Goal: Task Accomplishment & Management: Manage account settings

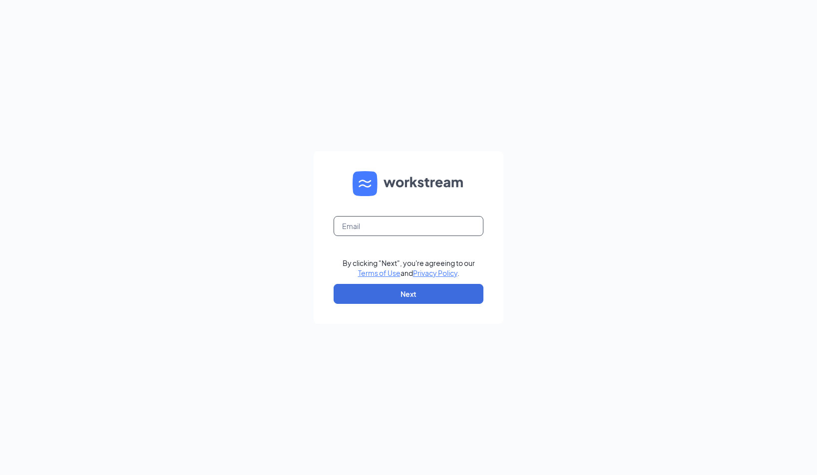
click at [394, 224] on input "text" at bounding box center [409, 226] width 150 height 20
type input "[PERSON_NAME][EMAIL_ADDRESS][DOMAIN_NAME]"
click at [420, 301] on button "Next" at bounding box center [409, 294] width 150 height 20
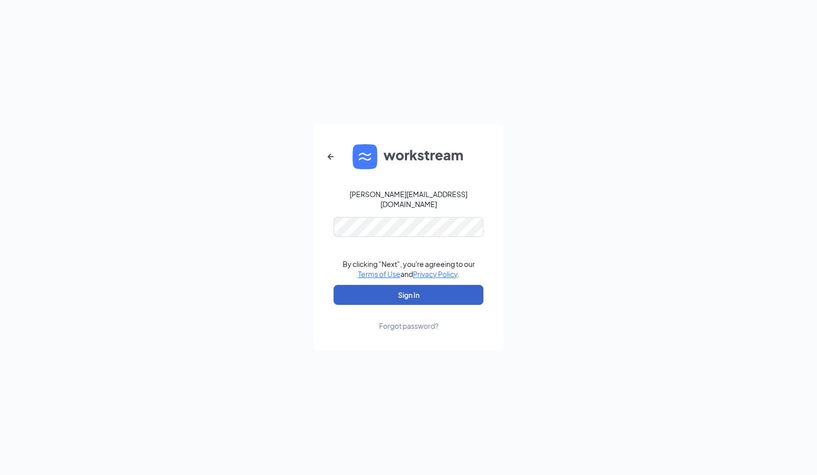
click at [412, 293] on button "Sign In" at bounding box center [409, 295] width 150 height 20
click at [414, 292] on button "Sign In" at bounding box center [409, 295] width 150 height 20
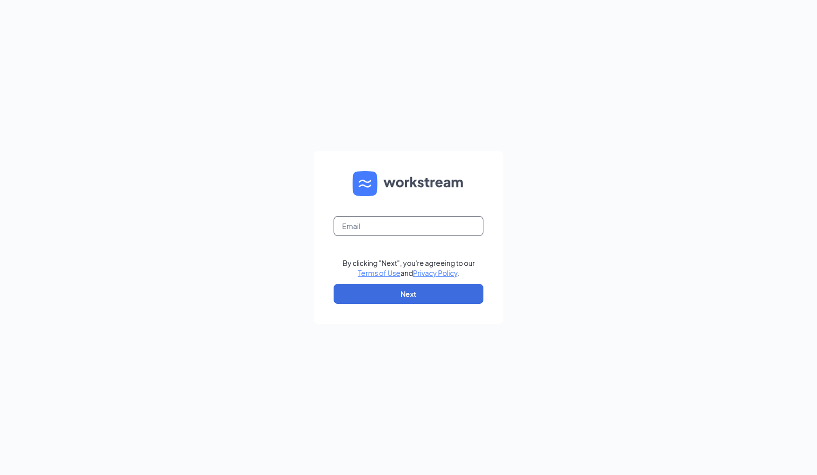
click at [386, 231] on input "text" at bounding box center [409, 226] width 150 height 20
type input "[PERSON_NAME][EMAIL_ADDRESS][DOMAIN_NAME]"
click at [405, 304] on form "d.marks.surcheros@gmail.com By clicking "Next", you're agreeing to our Terms of…" at bounding box center [409, 237] width 190 height 173
click at [408, 297] on button "Next" at bounding box center [409, 294] width 150 height 20
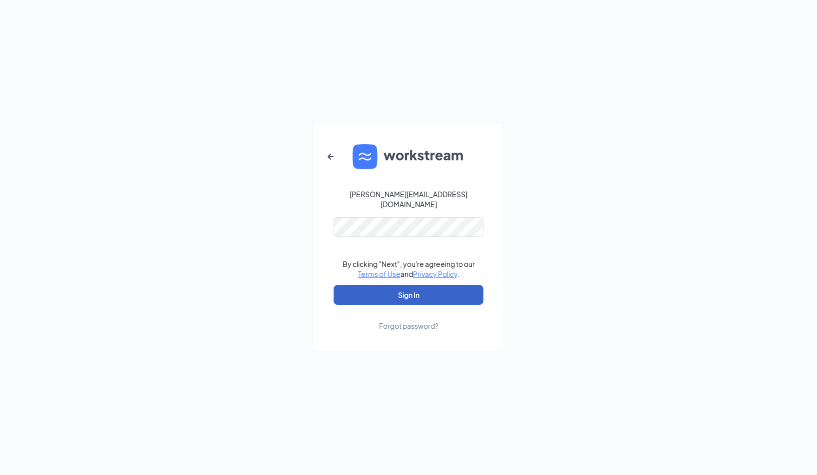
click at [409, 294] on button "Sign In" at bounding box center [409, 295] width 150 height 20
click at [407, 290] on button "Sign In" at bounding box center [409, 295] width 150 height 20
click at [398, 296] on button "Sign In" at bounding box center [409, 295] width 150 height 20
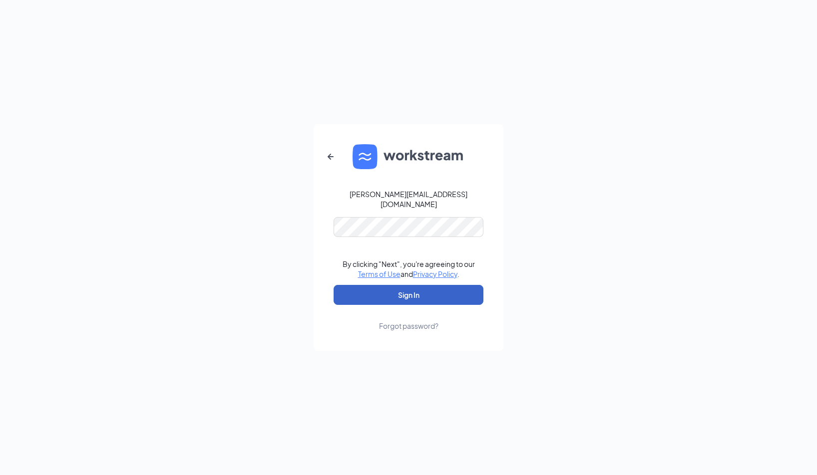
click at [398, 296] on button "Sign In" at bounding box center [409, 295] width 150 height 20
